Goal: Task Accomplishment & Management: Complete application form

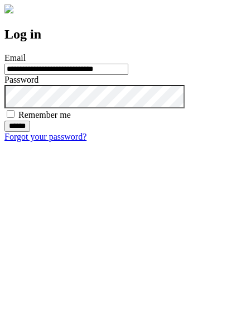
type input "**********"
click at [30, 132] on input "******" at bounding box center [17, 126] width 26 height 11
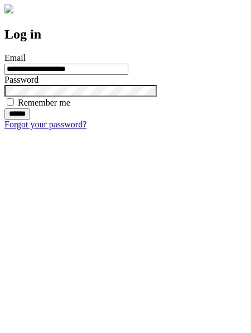
type input "**********"
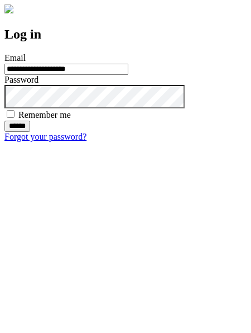
click at [30, 132] on input "******" at bounding box center [17, 126] width 26 height 11
